Goal: Task Accomplishment & Management: Manage account settings

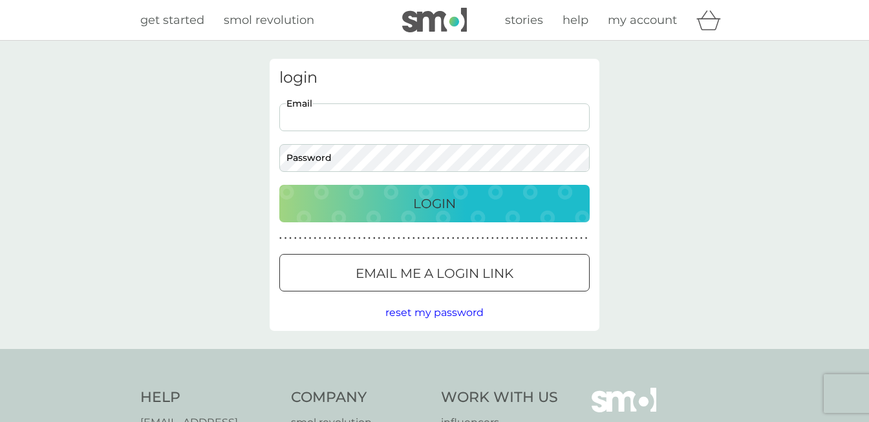
type input "hennam66@gmail.com"
click at [361, 204] on div "Login" at bounding box center [434, 203] width 284 height 21
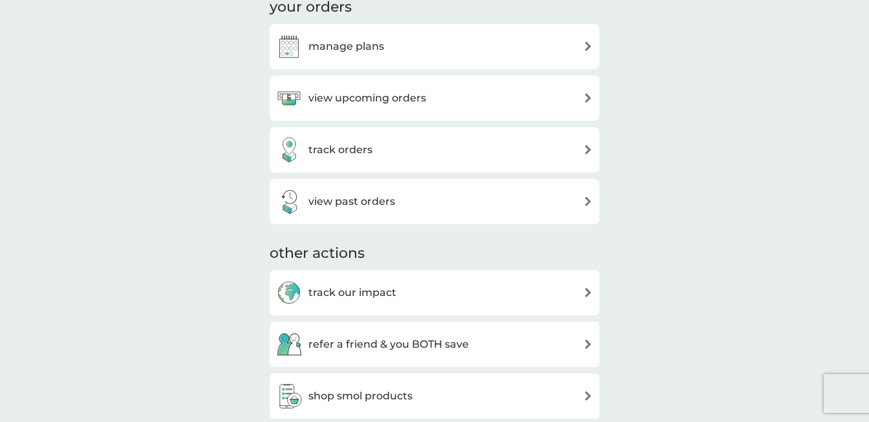
scroll to position [437, 0]
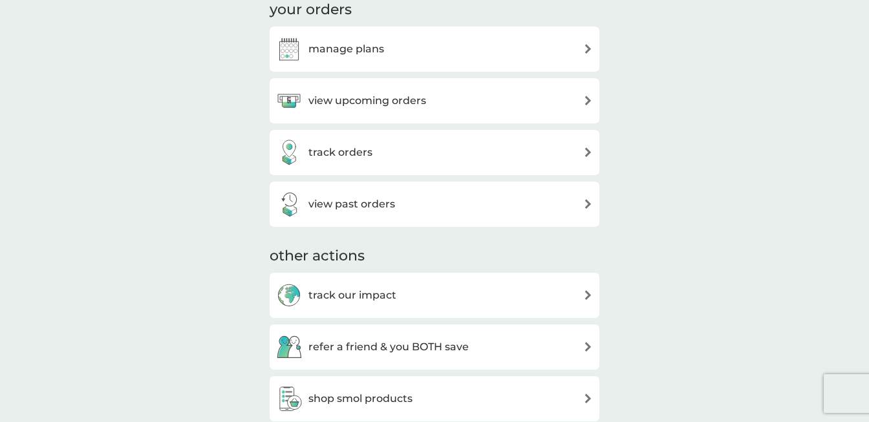
click at [587, 98] on img at bounding box center [588, 101] width 10 height 10
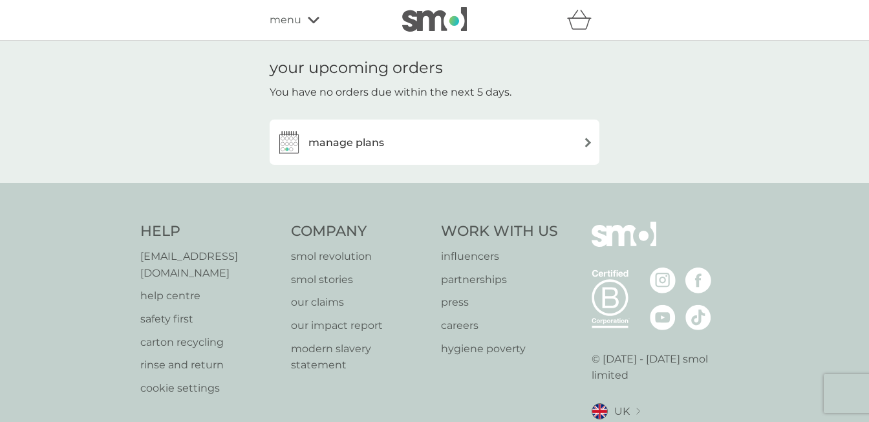
click at [587, 142] on img at bounding box center [588, 143] width 10 height 10
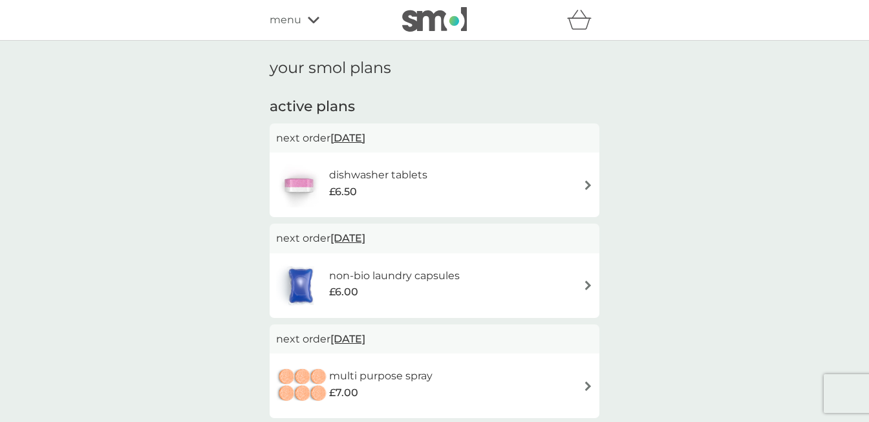
click at [585, 183] on img at bounding box center [588, 185] width 10 height 10
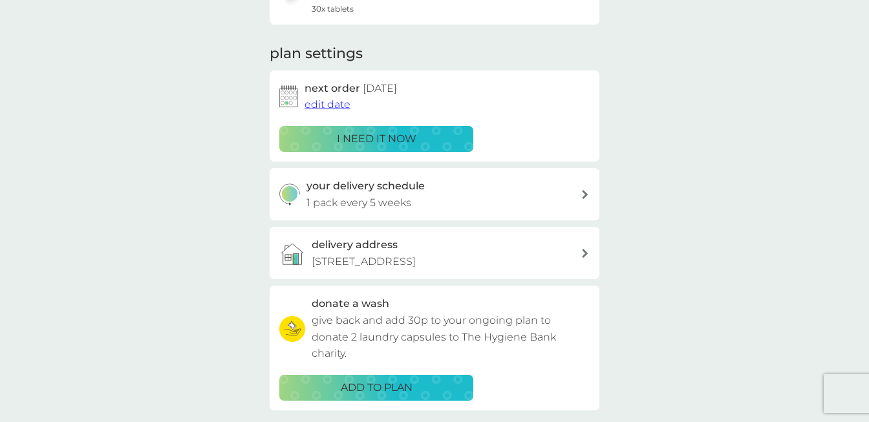
scroll to position [149, 0]
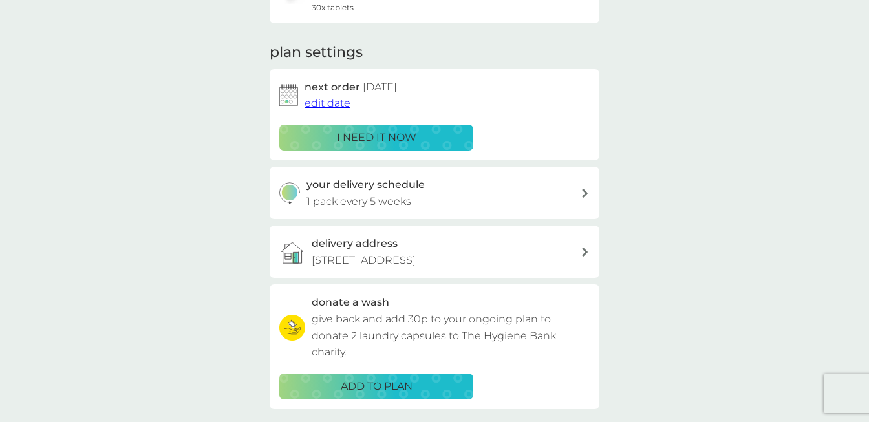
click at [344, 100] on span "edit date" at bounding box center [327, 103] width 46 height 12
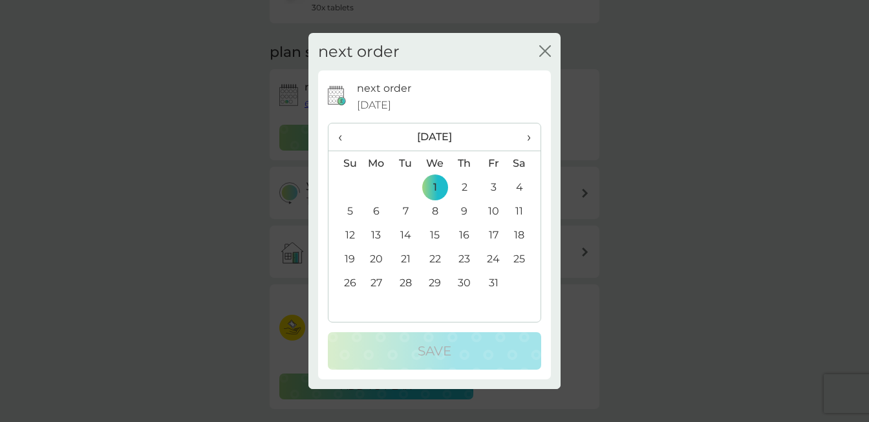
click at [436, 278] on td "29" at bounding box center [435, 283] width 30 height 24
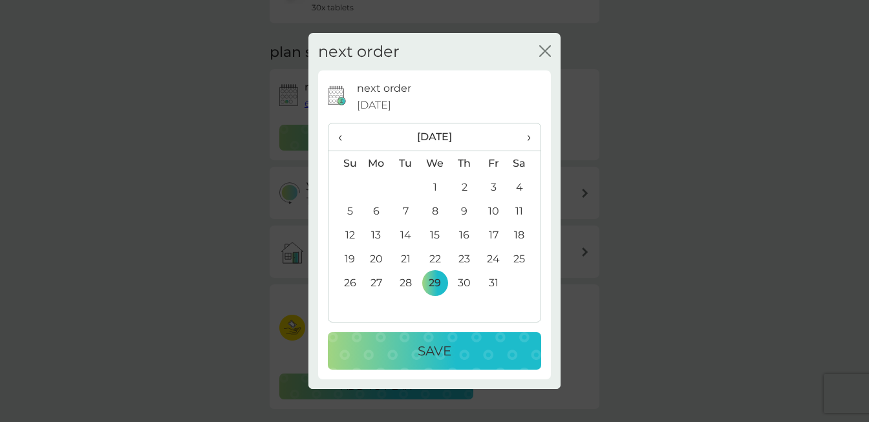
click at [434, 351] on p "Save" at bounding box center [434, 351] width 34 height 21
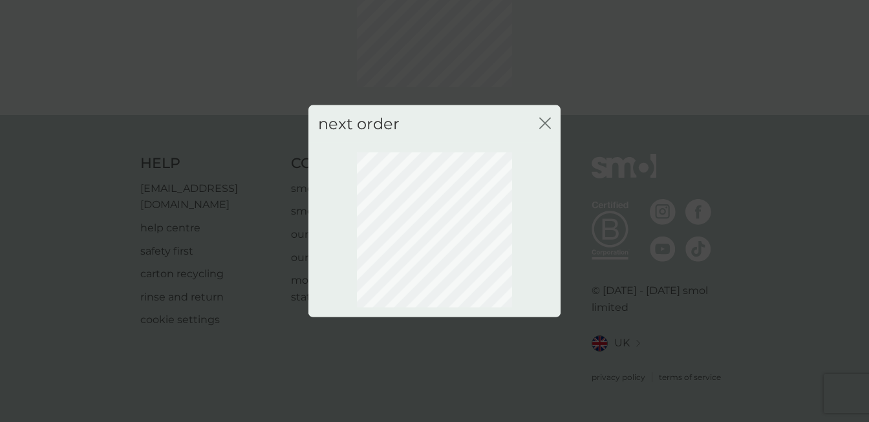
scroll to position [119, 0]
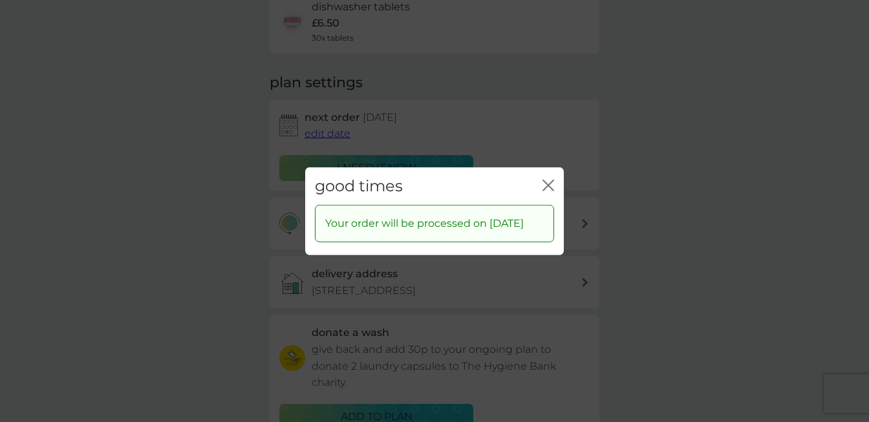
click at [547, 179] on icon "close" at bounding box center [548, 185] width 12 height 12
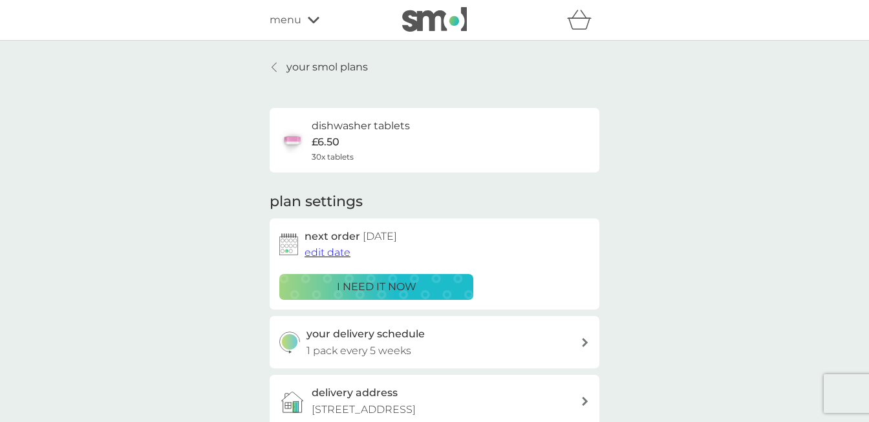
scroll to position [0, 0]
click at [277, 62] on icon at bounding box center [273, 67] width 5 height 10
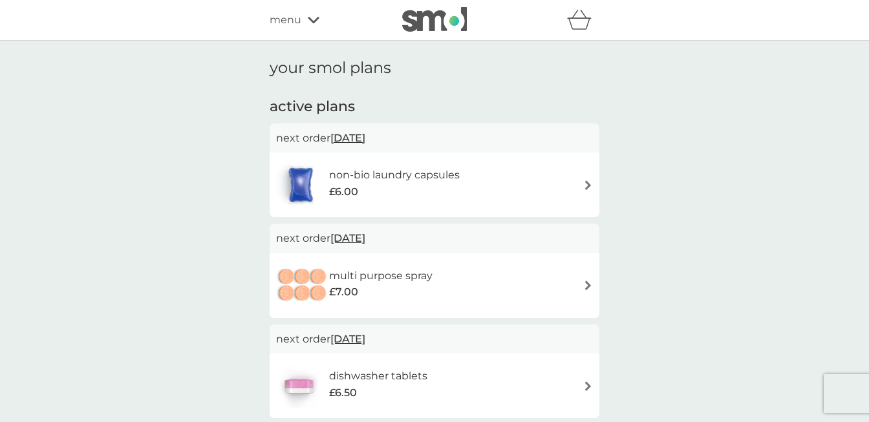
click at [588, 182] on img at bounding box center [588, 185] width 10 height 10
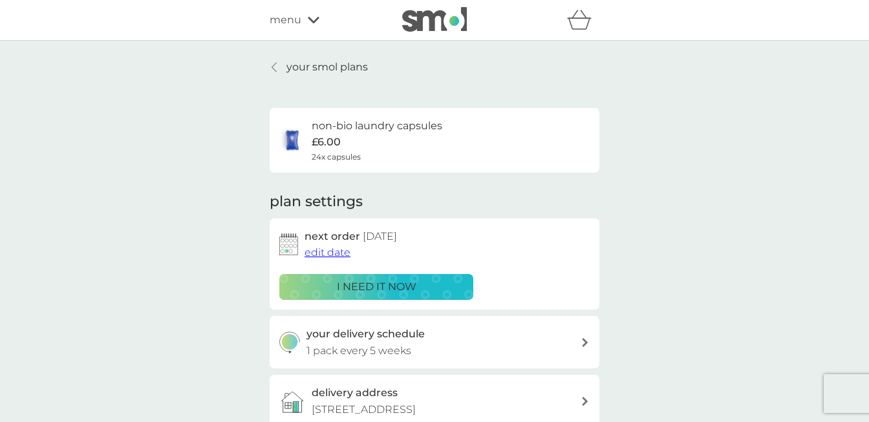
click at [328, 250] on span "edit date" at bounding box center [327, 252] width 46 height 12
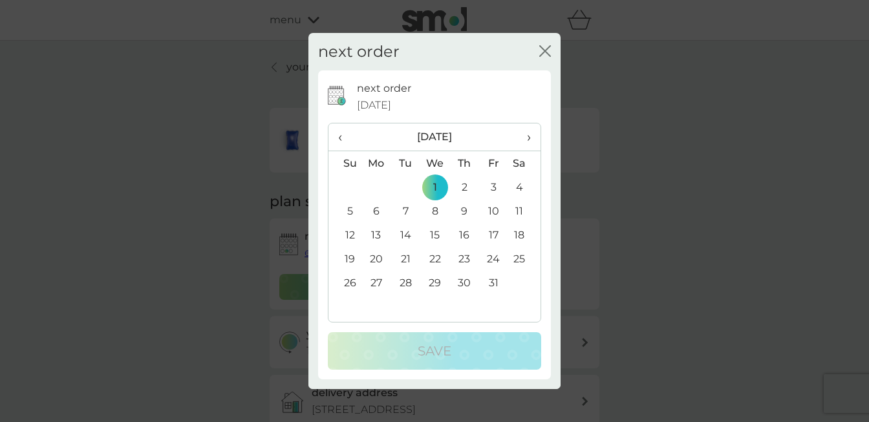
click at [432, 278] on td "29" at bounding box center [435, 283] width 30 height 24
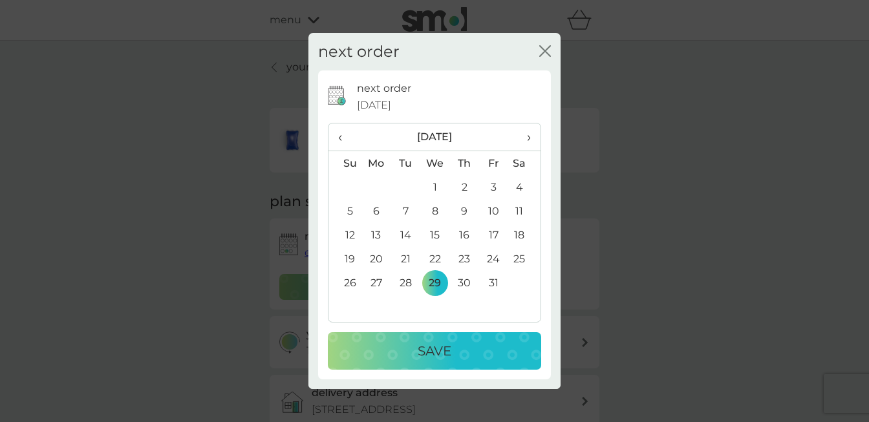
click at [434, 346] on p "Save" at bounding box center [434, 351] width 34 height 21
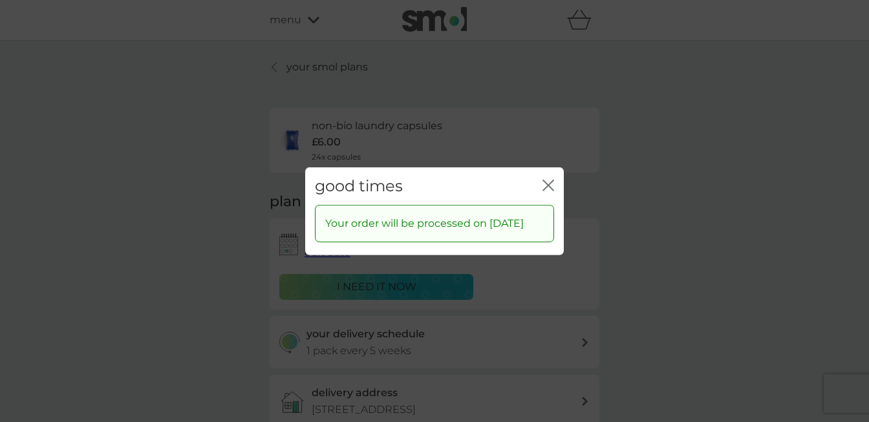
click at [545, 180] on icon "close" at bounding box center [545, 185] width 5 height 10
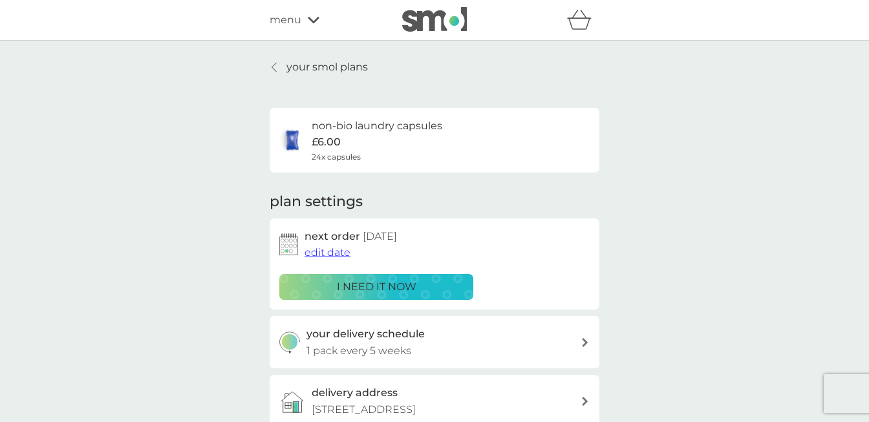
click at [277, 65] on icon at bounding box center [273, 67] width 5 height 10
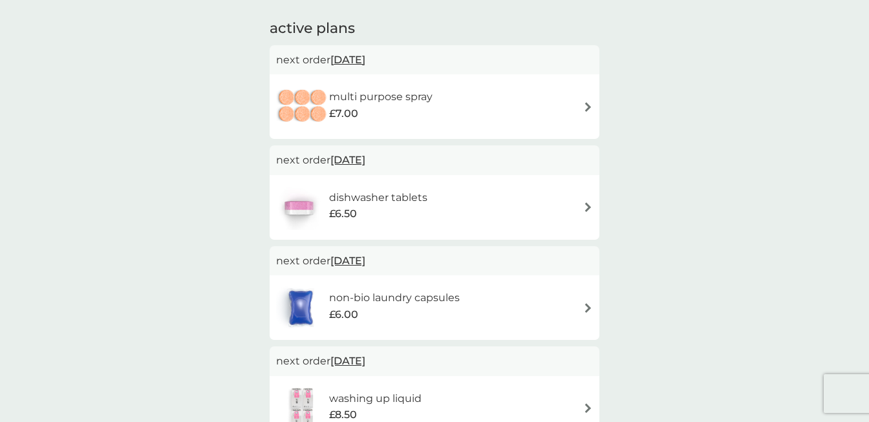
scroll to position [79, 0]
click at [587, 105] on img at bounding box center [588, 106] width 10 height 10
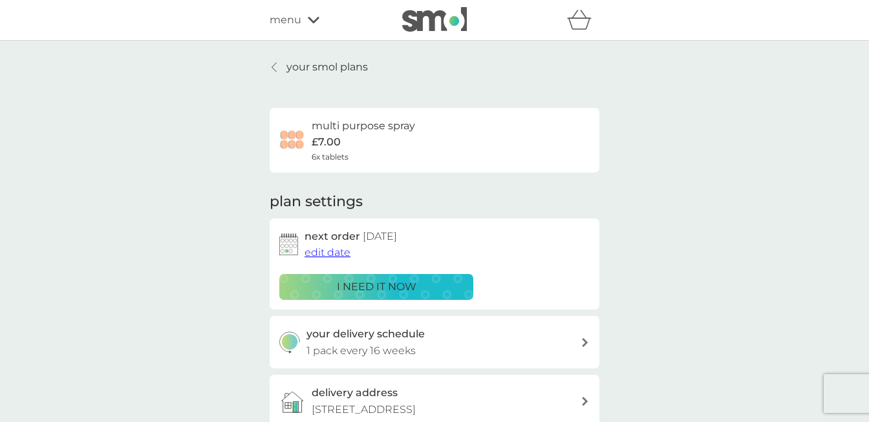
click at [334, 249] on span "edit date" at bounding box center [327, 252] width 46 height 12
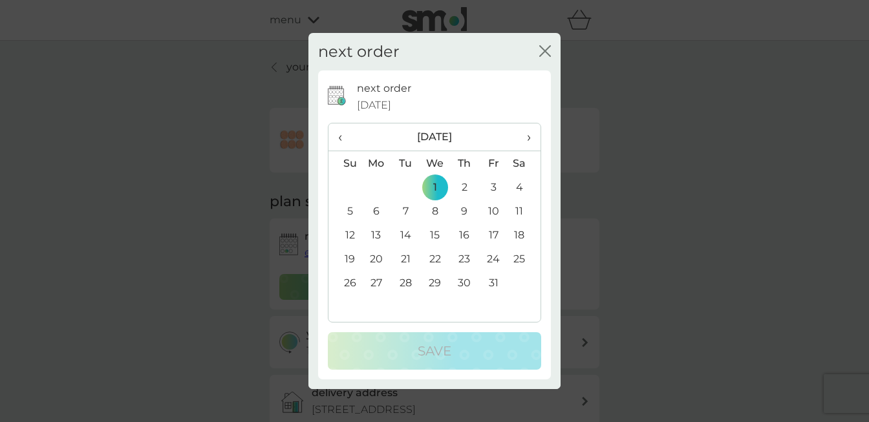
click at [432, 280] on td "29" at bounding box center [435, 283] width 30 height 24
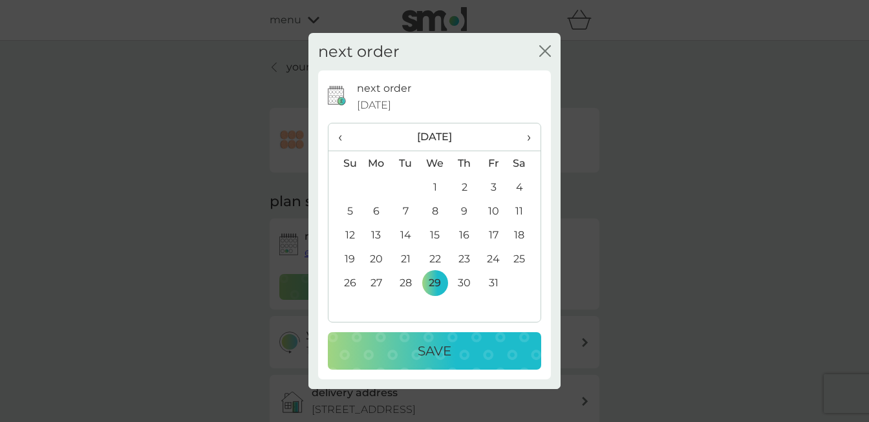
click at [437, 353] on p "Save" at bounding box center [434, 351] width 34 height 21
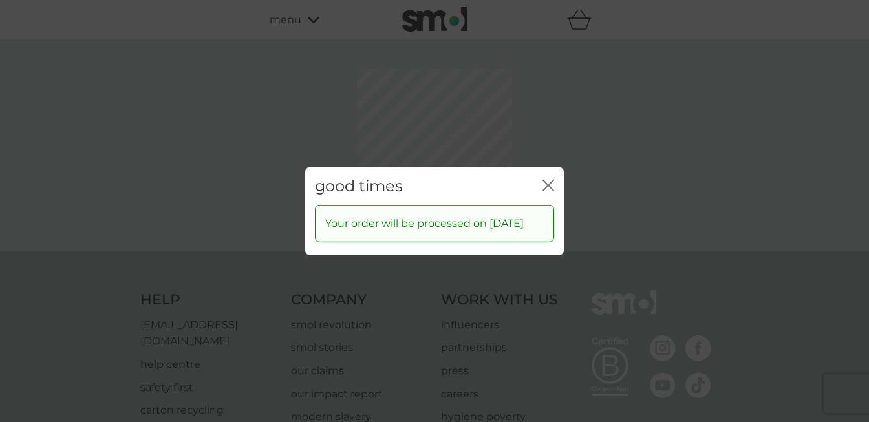
click at [549, 179] on icon "close" at bounding box center [548, 185] width 12 height 12
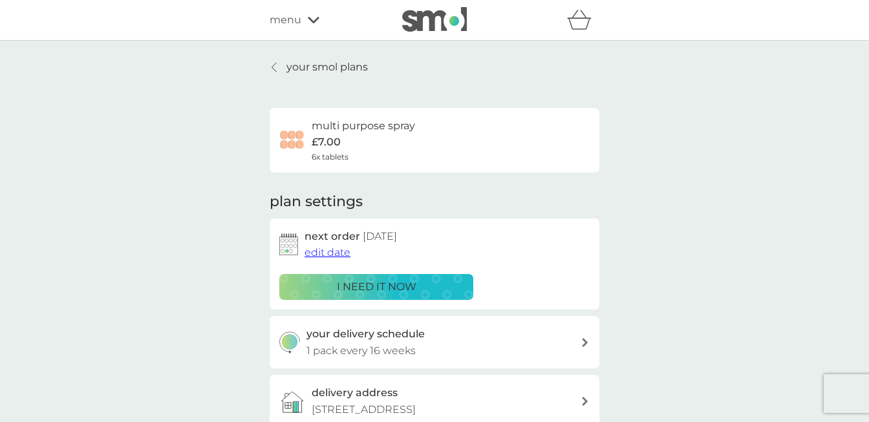
click at [277, 63] on icon at bounding box center [273, 67] width 5 height 10
